Goal: Task Accomplishment & Management: Manage account settings

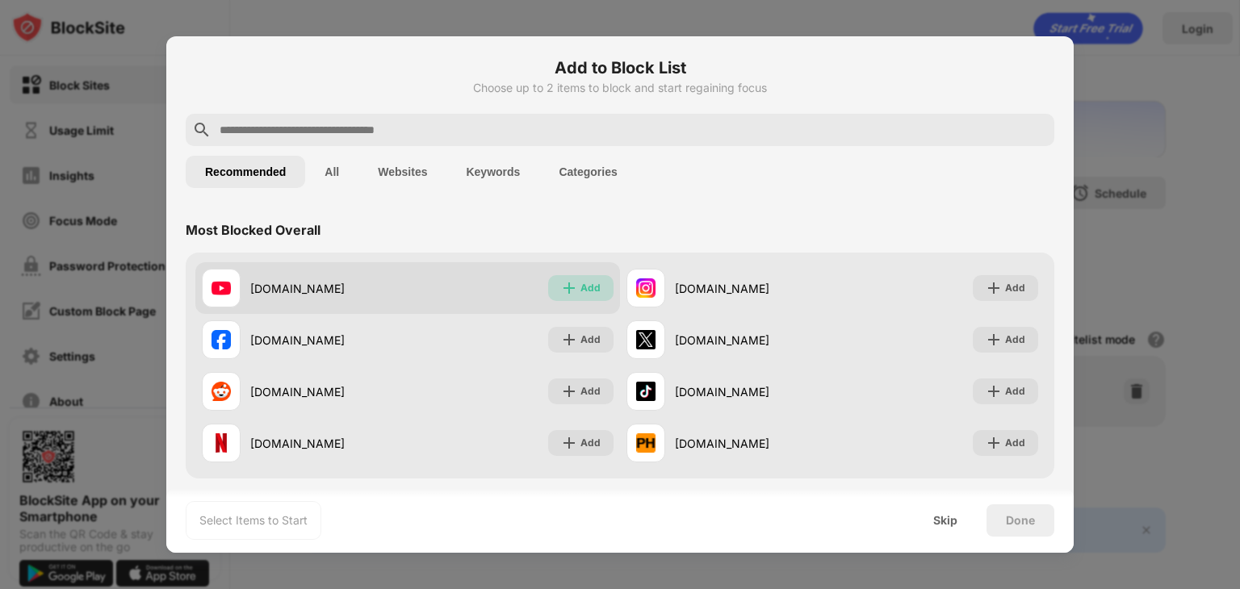
click at [580, 286] on div "Add" at bounding box center [590, 288] width 20 height 16
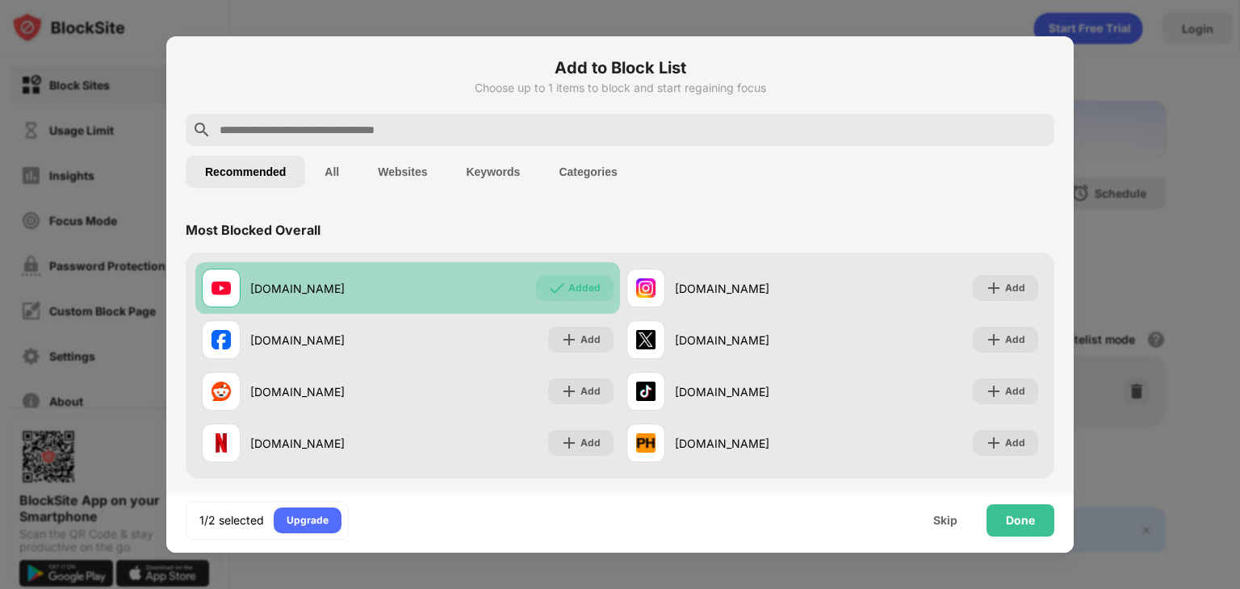
click at [575, 286] on div "Added" at bounding box center [584, 288] width 32 height 16
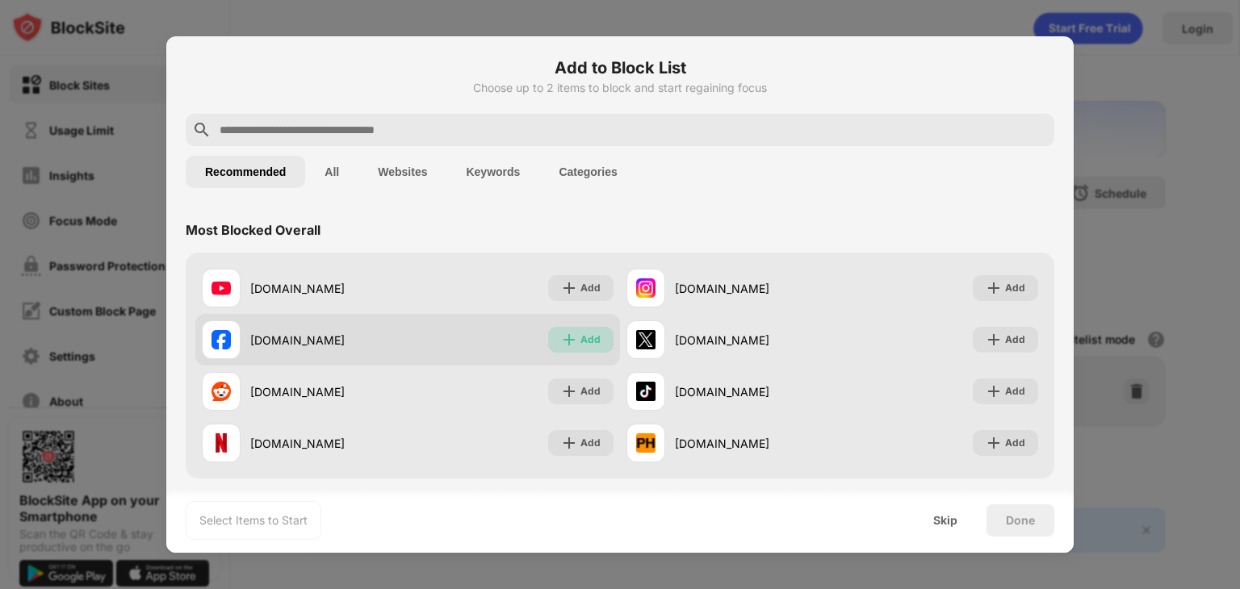
click at [580, 333] on div "Add" at bounding box center [590, 340] width 20 height 16
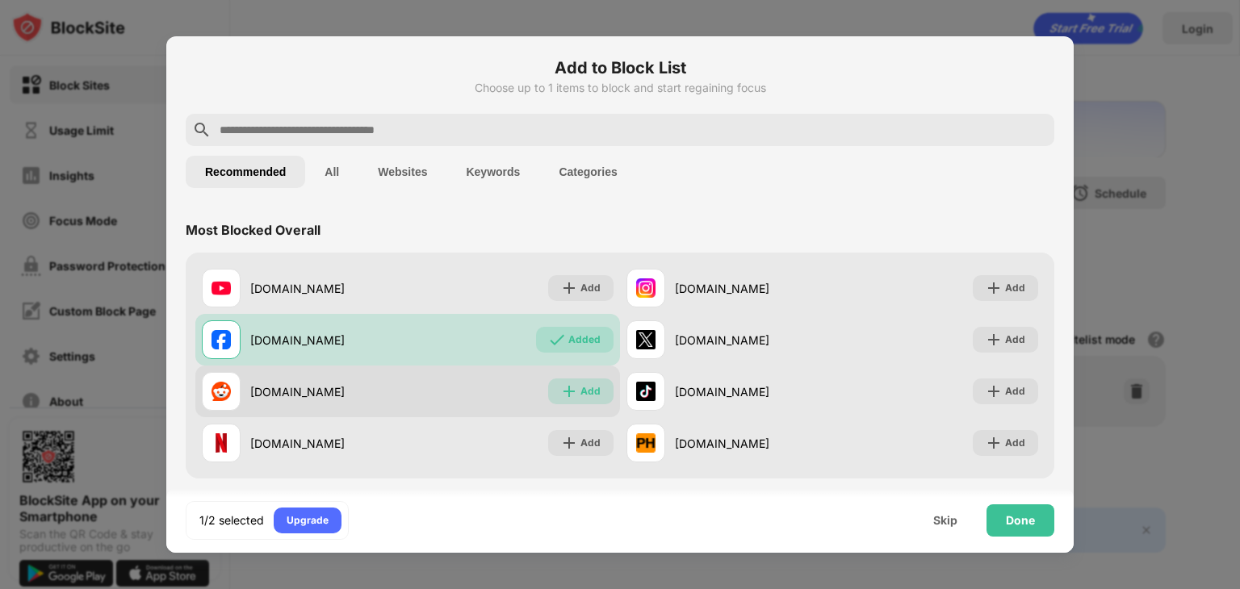
click at [580, 385] on div "Add" at bounding box center [590, 391] width 20 height 16
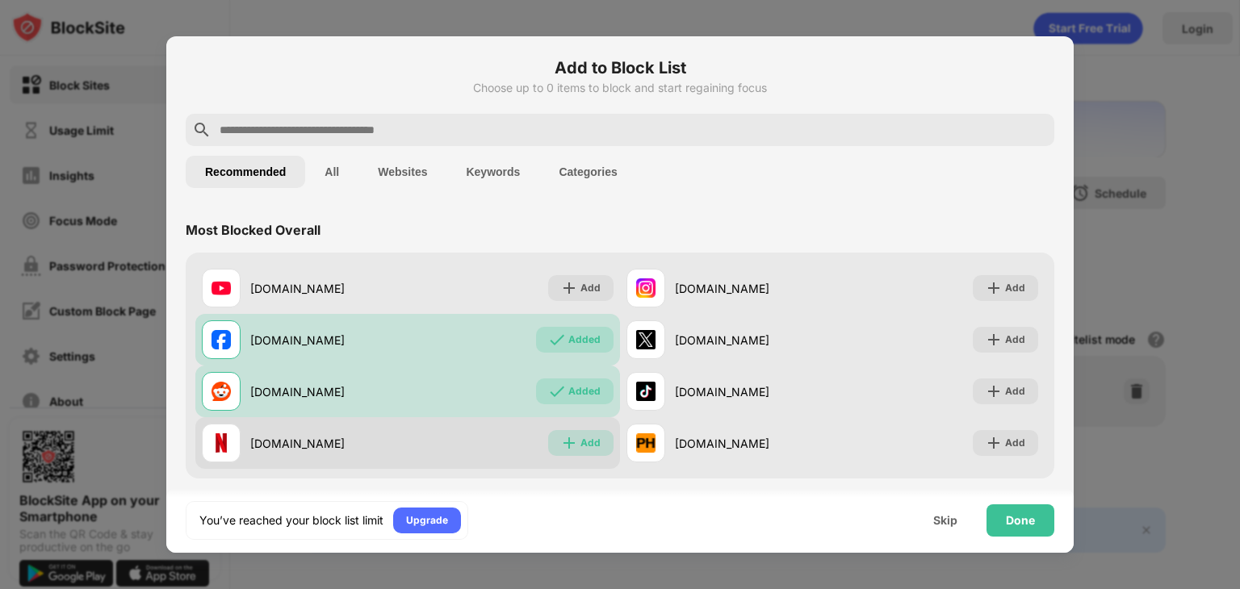
click at [583, 436] on div "Add" at bounding box center [590, 443] width 20 height 16
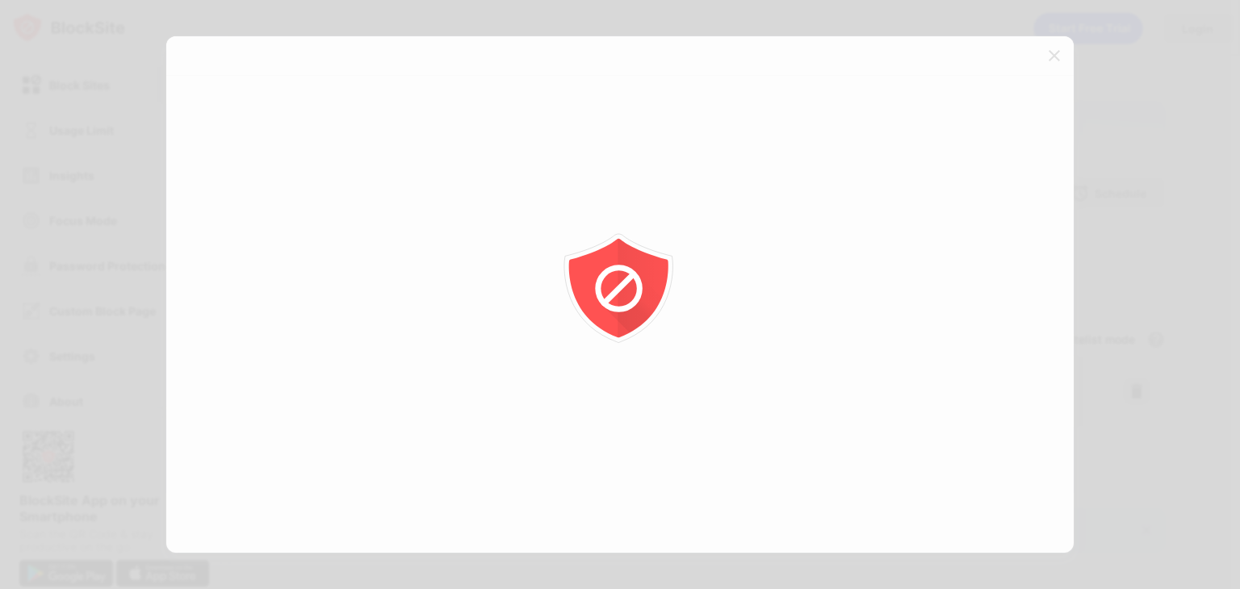
click at [128, 98] on div at bounding box center [620, 294] width 1240 height 589
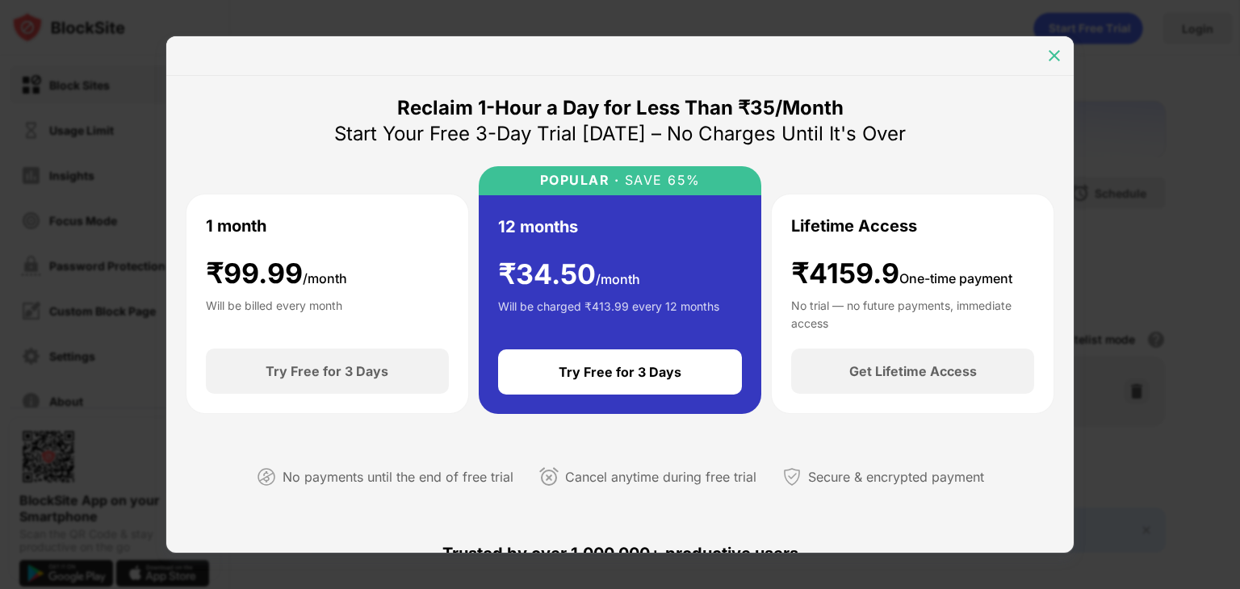
click at [1053, 52] on img at bounding box center [1054, 56] width 16 height 16
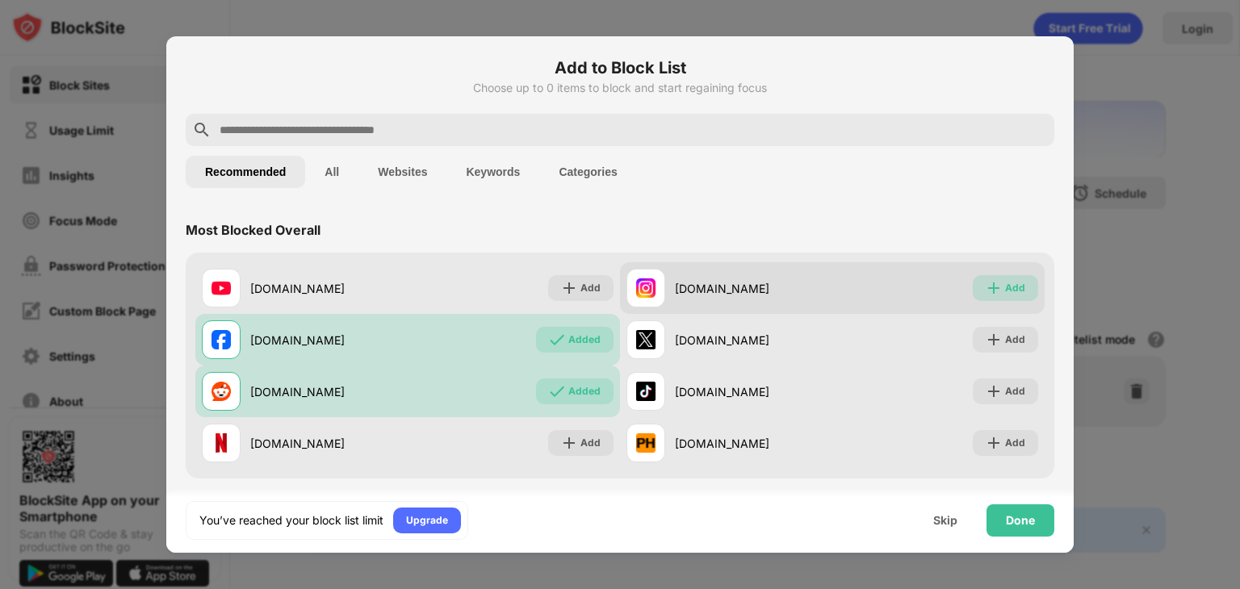
click at [973, 287] on div "Add" at bounding box center [1005, 288] width 65 height 26
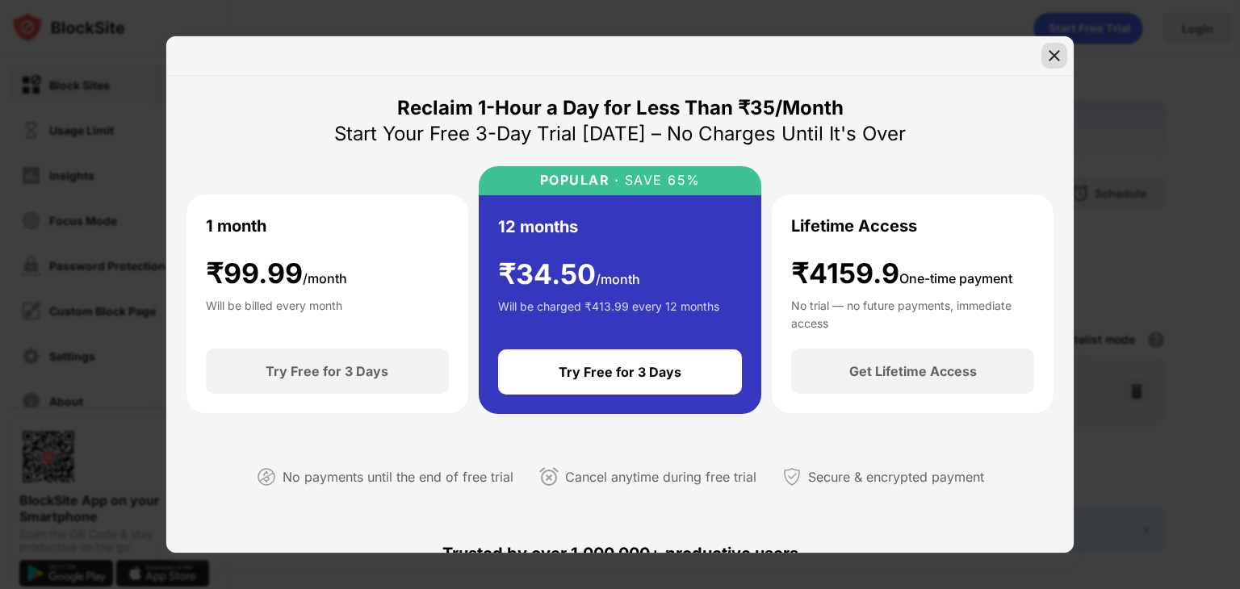
click at [1059, 46] on div at bounding box center [1054, 56] width 26 height 26
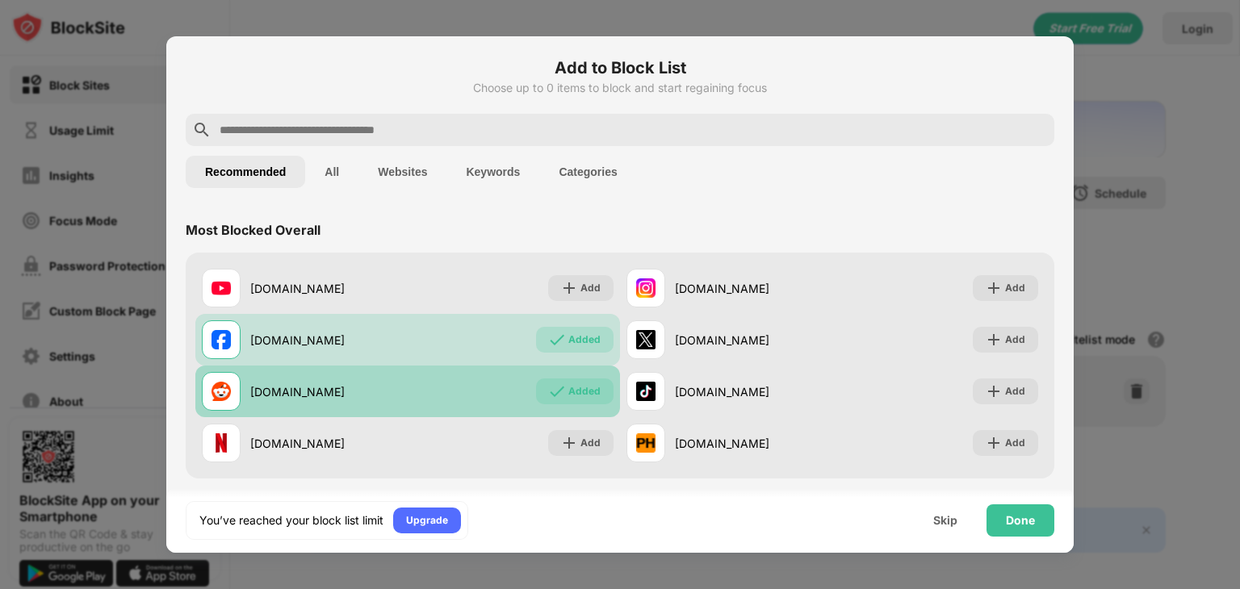
click at [555, 396] on img at bounding box center [557, 391] width 16 height 16
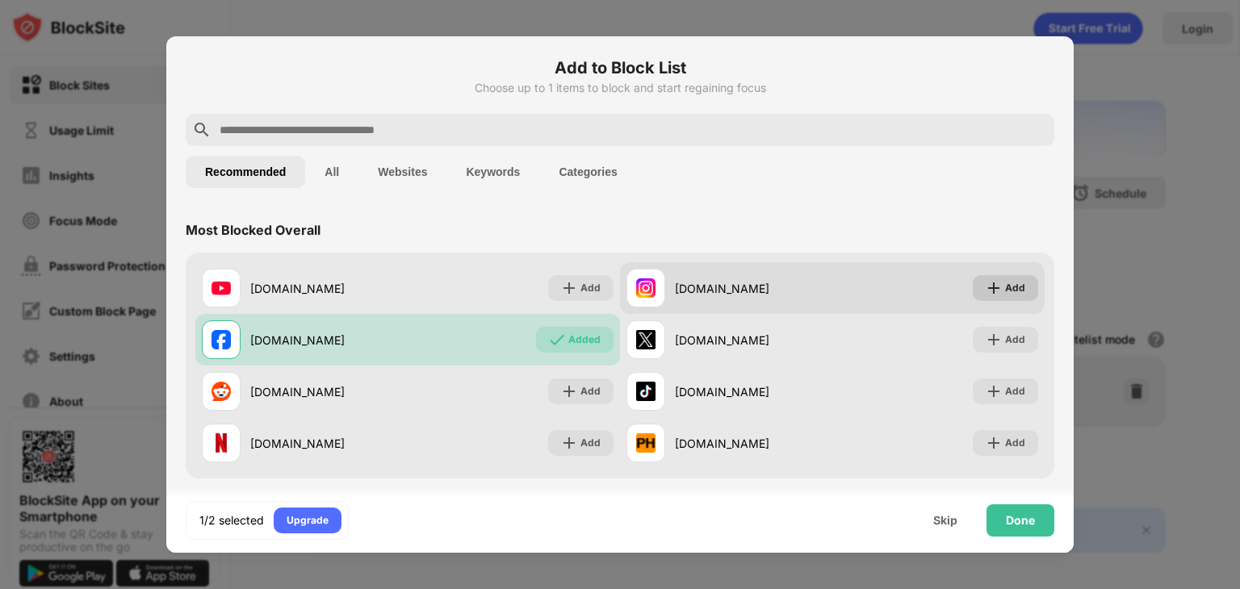
click at [978, 279] on div "Add" at bounding box center [1005, 288] width 65 height 26
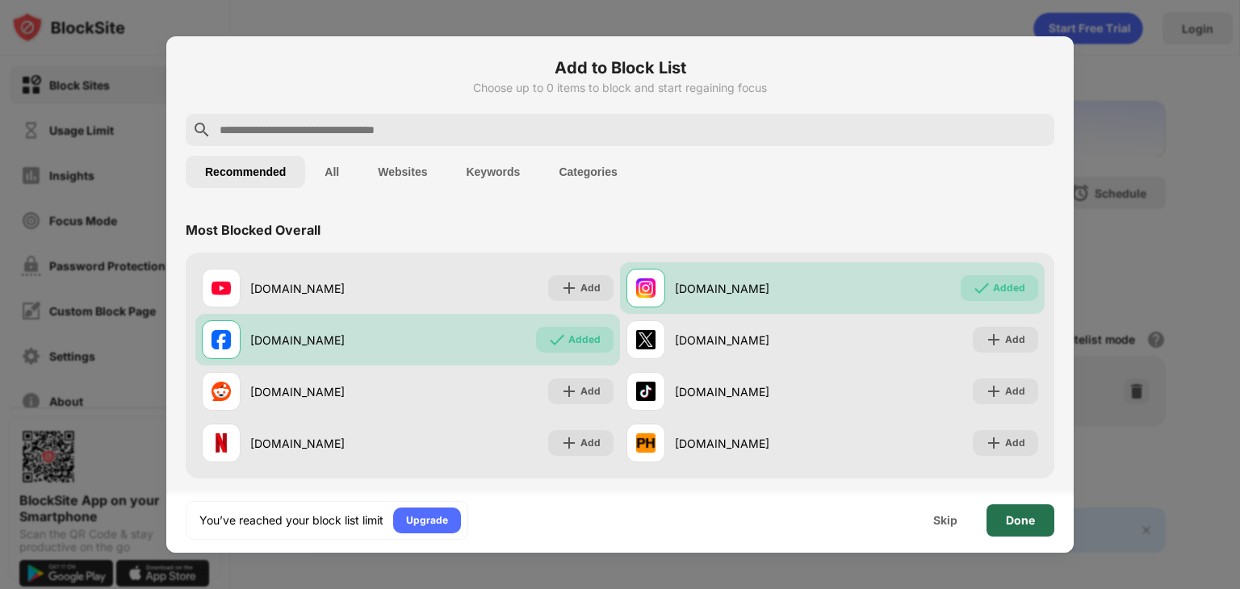
click at [1015, 508] on div "Done" at bounding box center [1021, 521] width 68 height 32
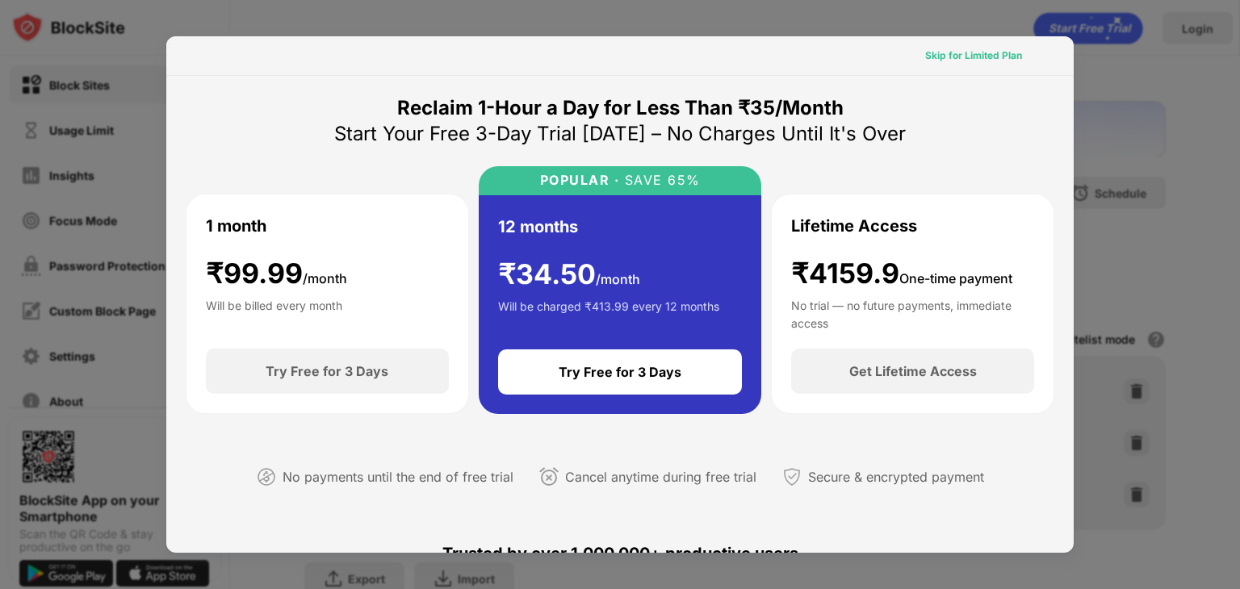
click at [978, 59] on div "Skip for Limited Plan" at bounding box center [973, 56] width 97 height 16
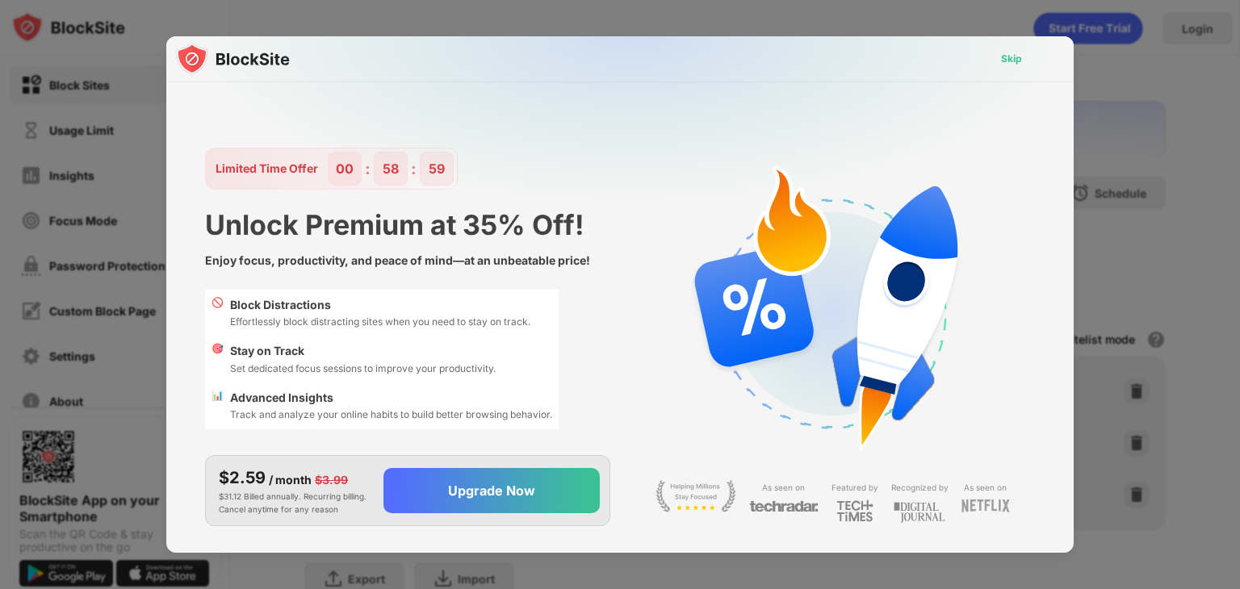
click at [995, 59] on div "Skip" at bounding box center [1011, 59] width 47 height 26
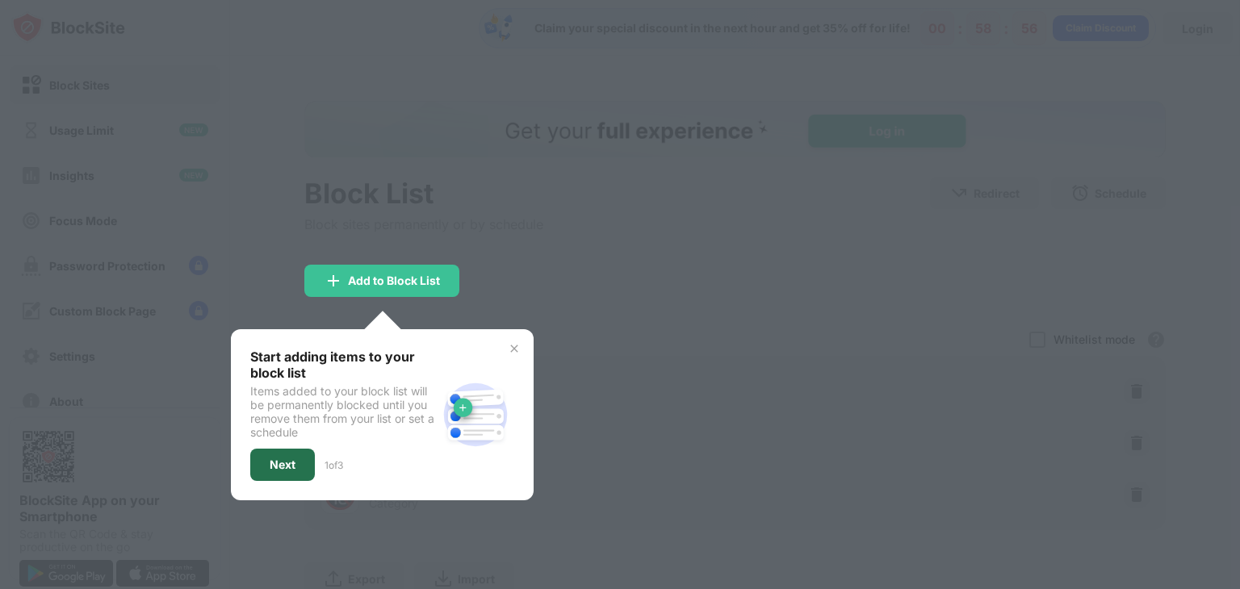
click at [254, 460] on div "Next" at bounding box center [282, 465] width 65 height 32
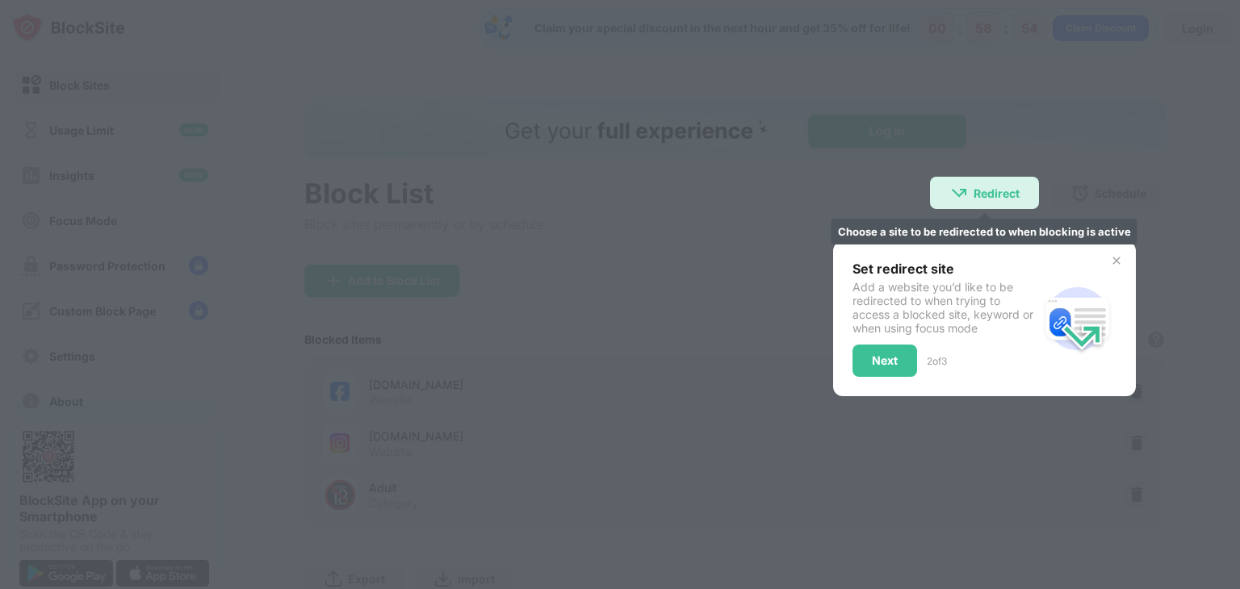
click at [949, 195] on img at bounding box center [958, 192] width 19 height 19
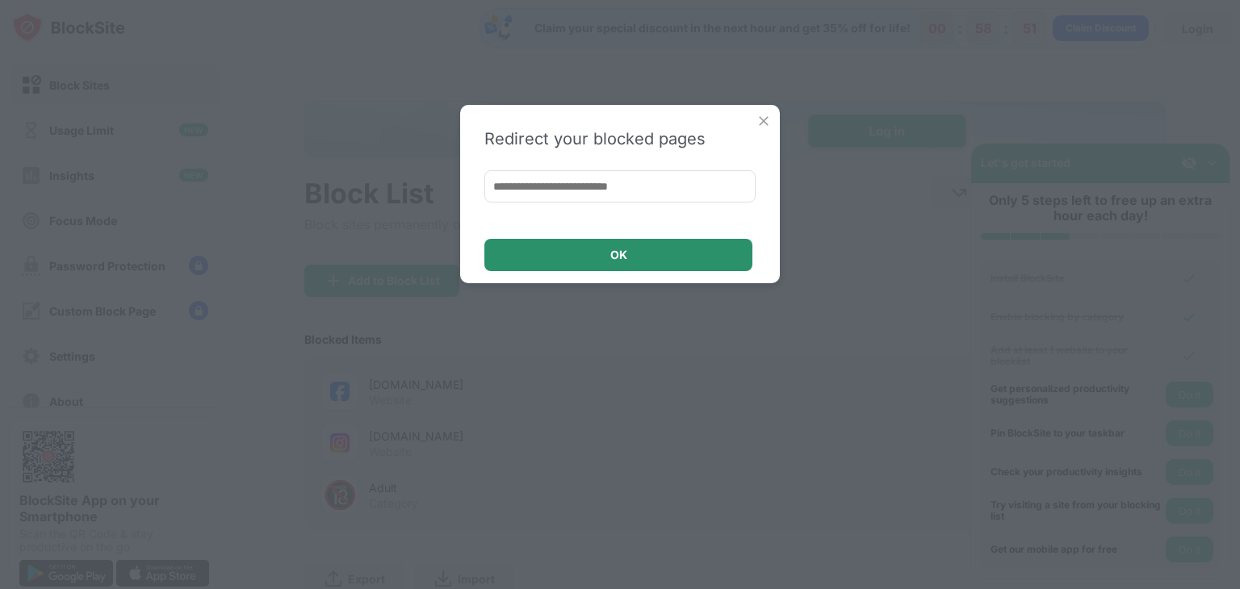
click at [718, 251] on div "OK" at bounding box center [618, 255] width 268 height 32
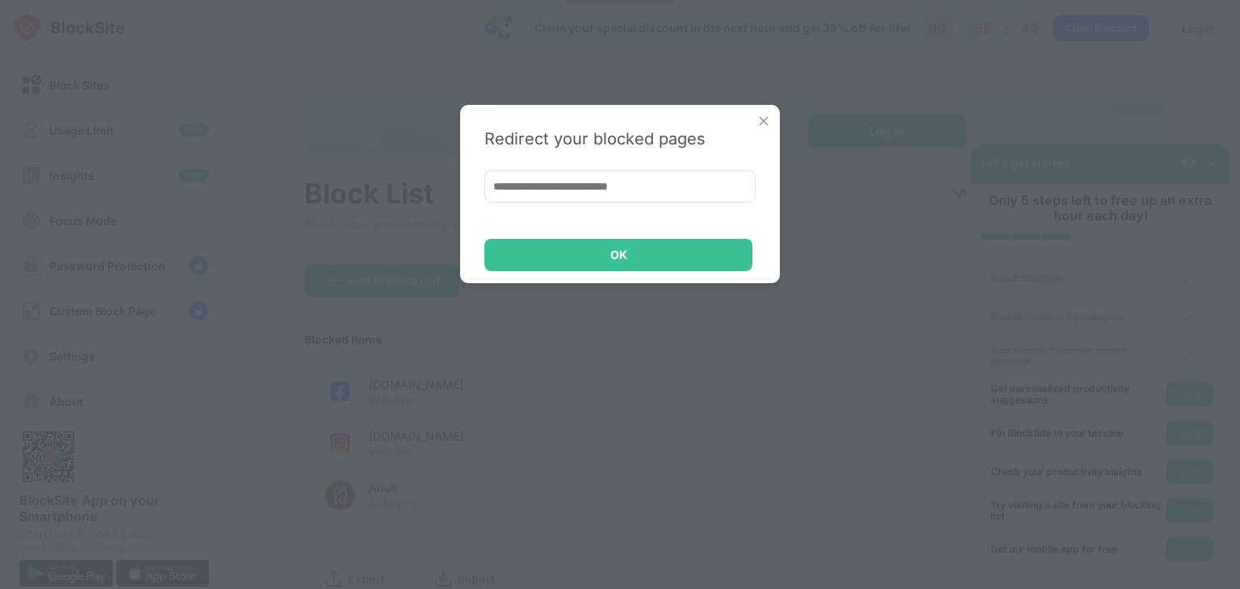
click at [758, 120] on img at bounding box center [764, 121] width 16 height 16
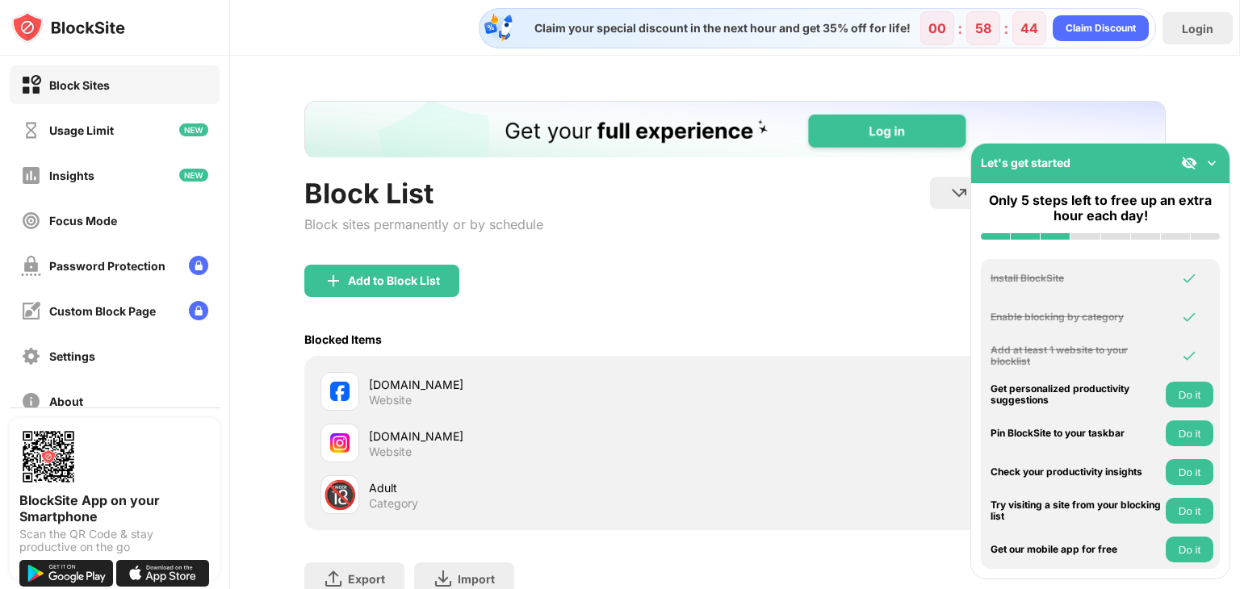
click at [1187, 384] on button "Do it" at bounding box center [1190, 395] width 48 height 26
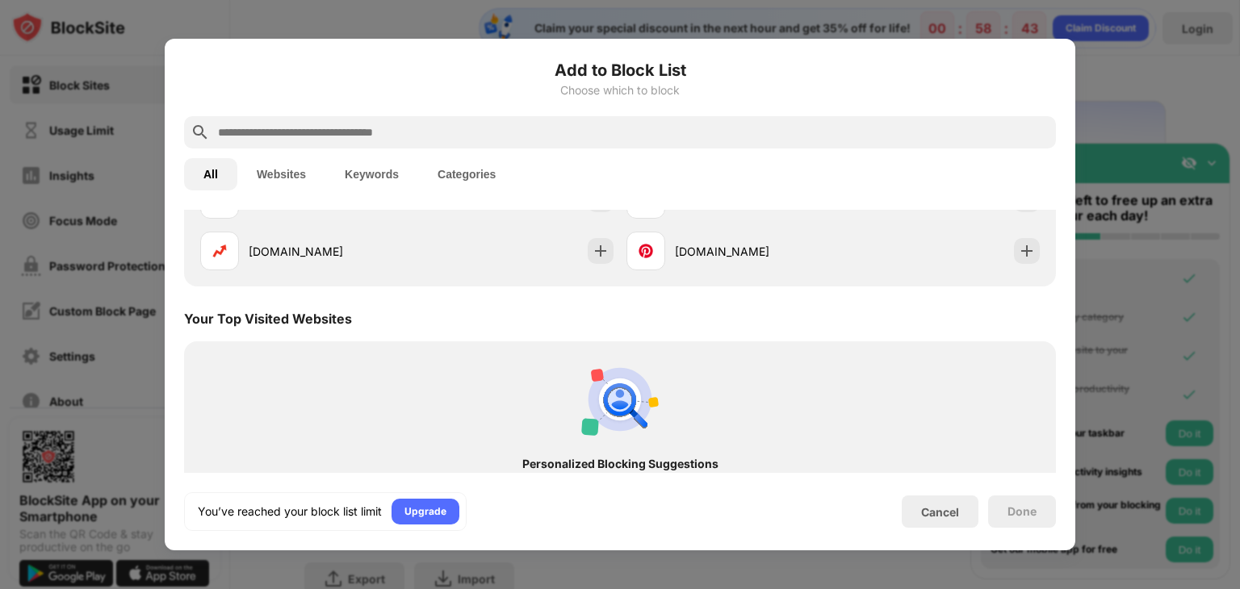
scroll to position [562, 0]
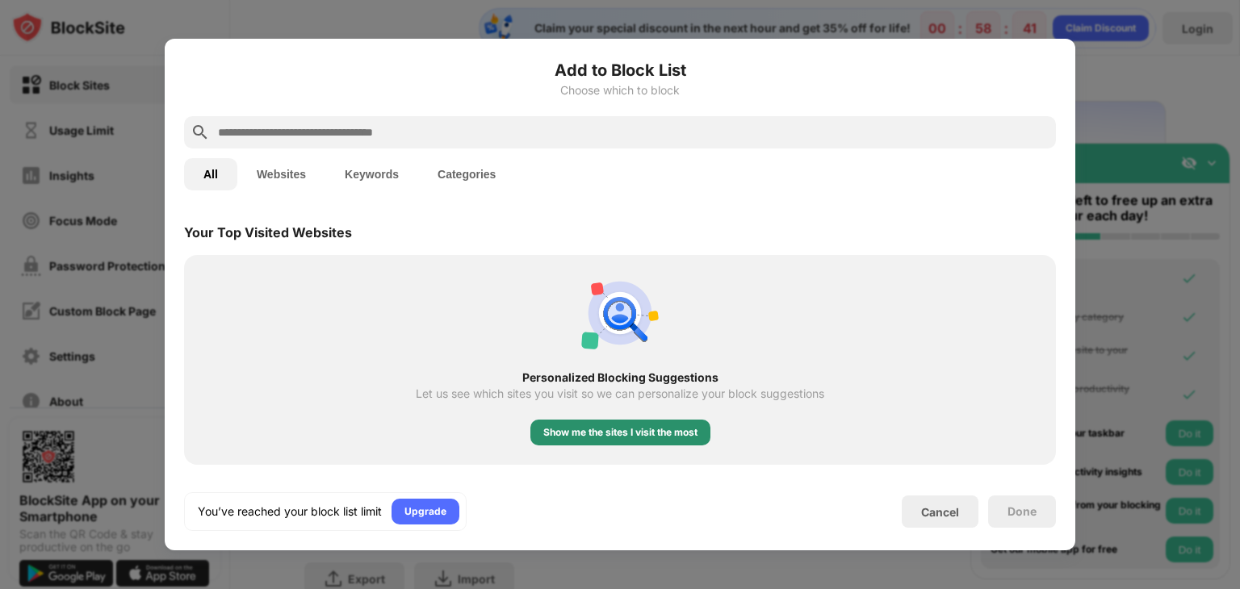
click at [638, 430] on div "Show me the sites I visit the most" at bounding box center [620, 433] width 154 height 16
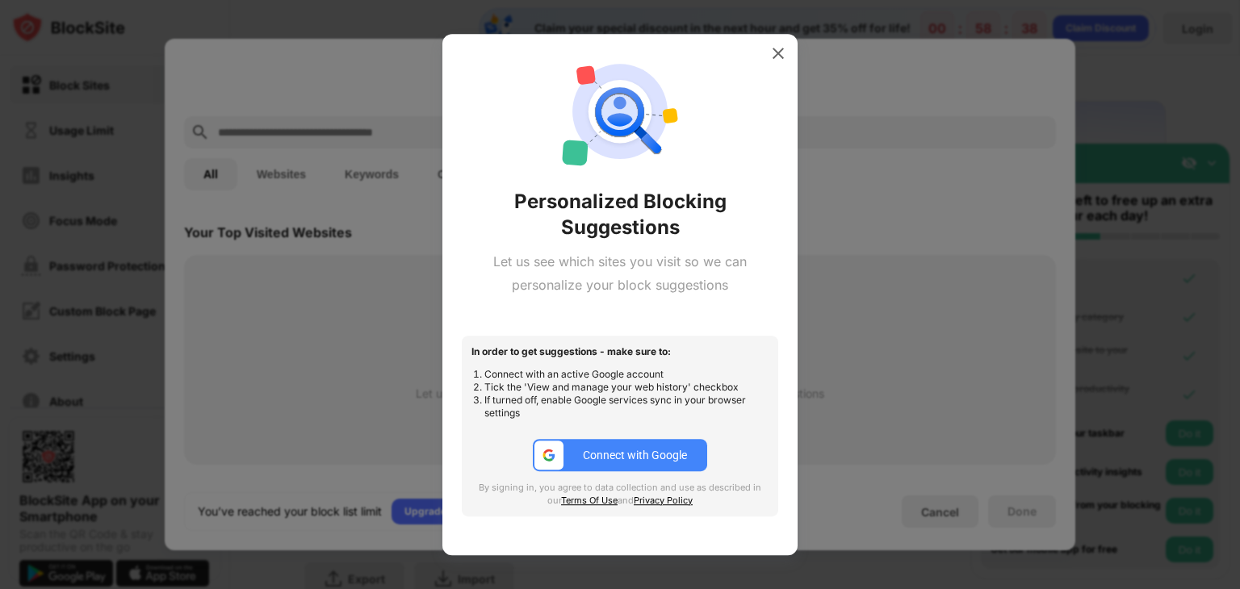
click at [603, 444] on button "Connect with Google" at bounding box center [620, 455] width 174 height 32
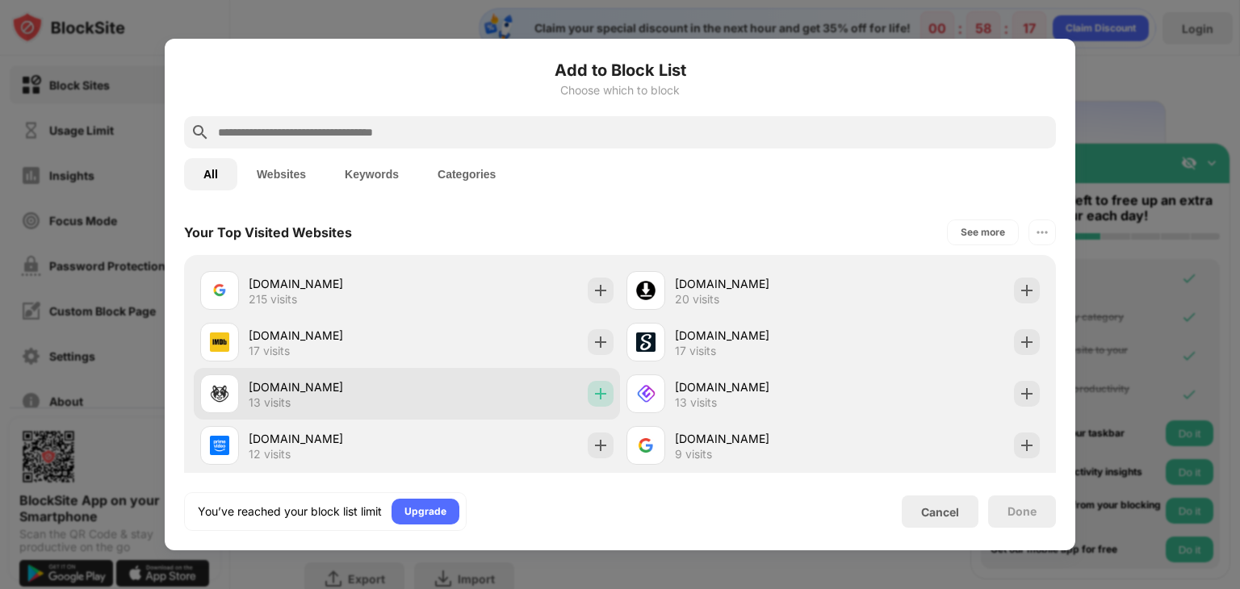
click at [602, 395] on div at bounding box center [601, 394] width 26 height 26
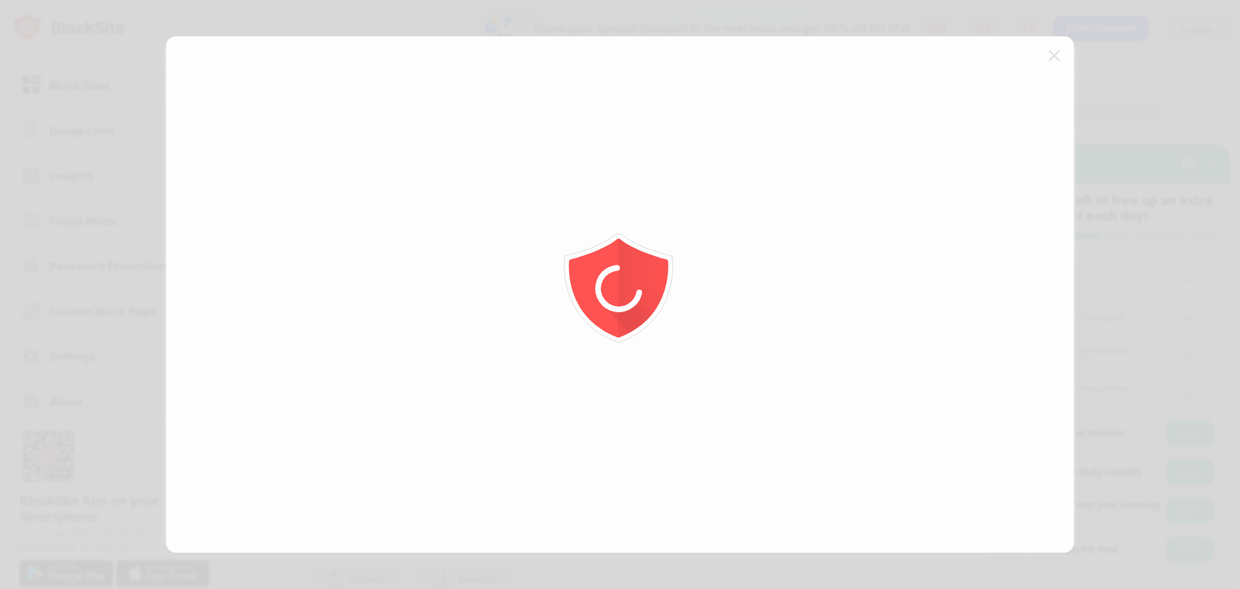
click at [1059, 52] on div at bounding box center [620, 294] width 1240 height 589
click at [1050, 60] on div at bounding box center [620, 294] width 1240 height 589
click at [1049, 49] on div at bounding box center [620, 294] width 1240 height 589
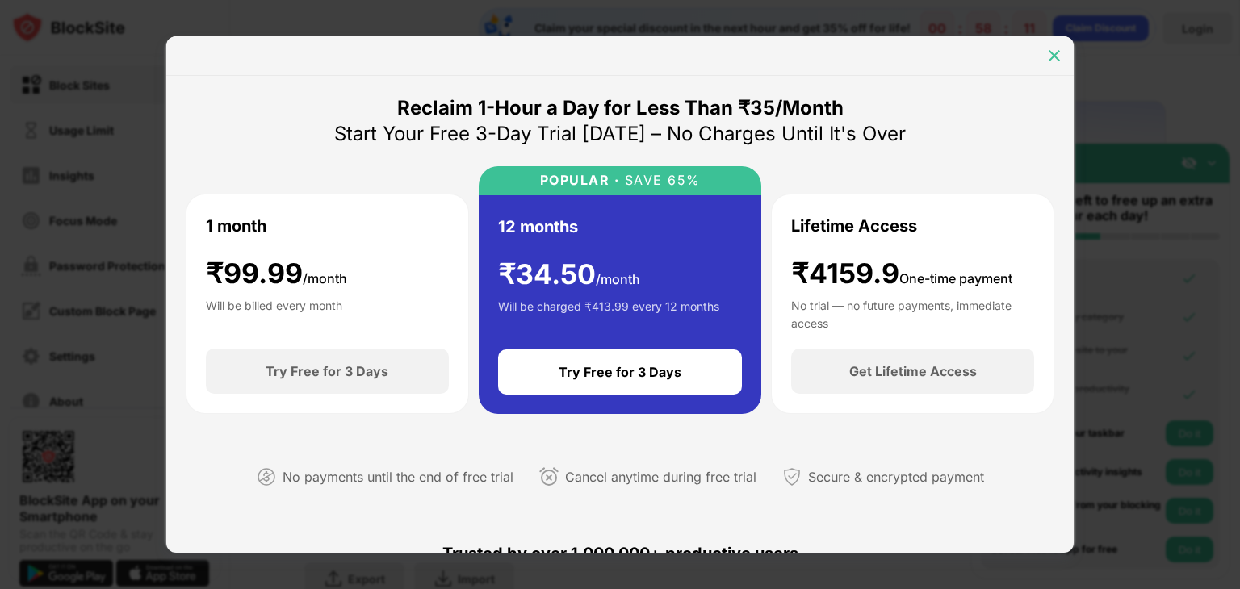
click at [1053, 49] on img at bounding box center [1054, 56] width 16 height 16
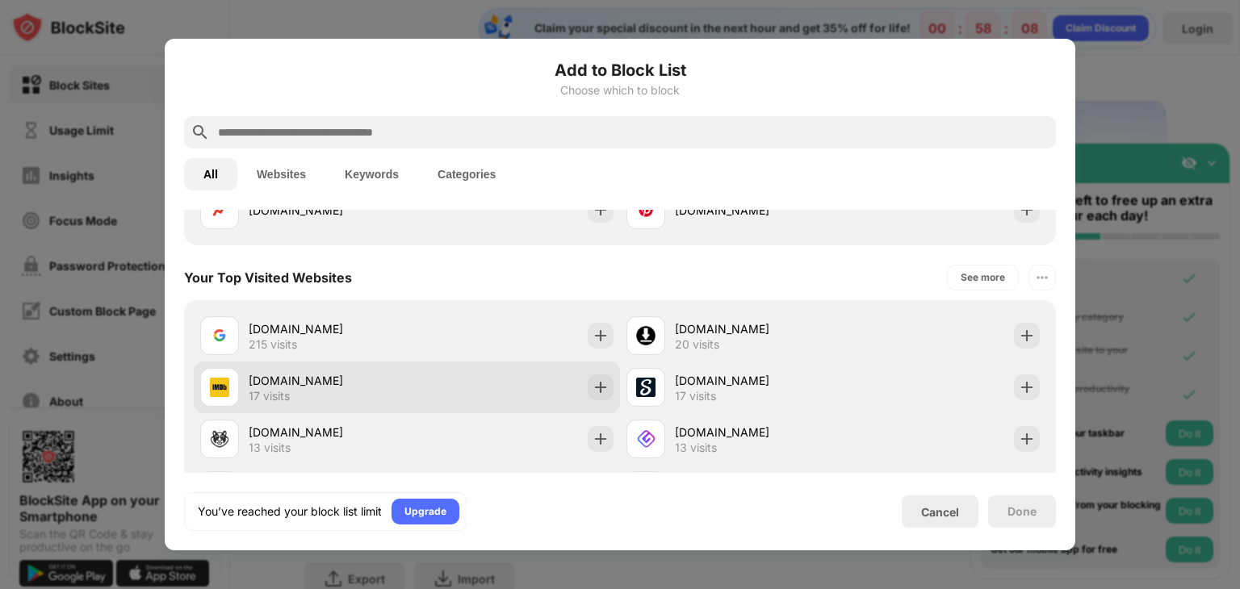
scroll to position [510, 0]
